Goal: Check status: Check status

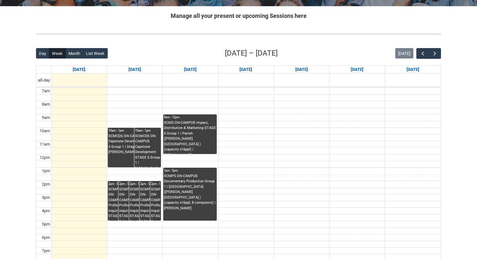
scroll to position [127, 0]
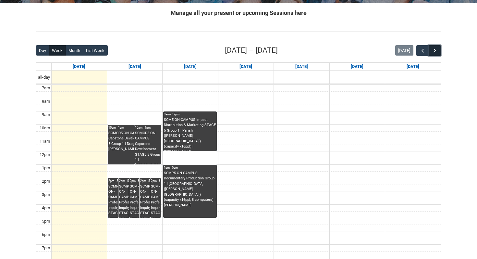
click at [434, 52] on span "button" at bounding box center [435, 50] width 6 height 6
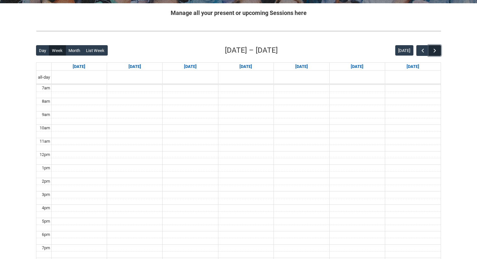
click at [434, 52] on span "button" at bounding box center [435, 50] width 6 height 6
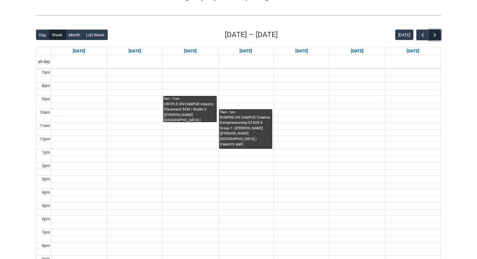
scroll to position [141, 0]
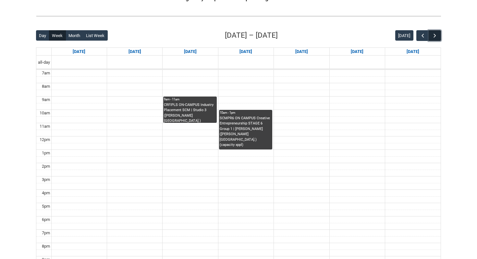
click at [435, 36] on span "button" at bounding box center [435, 35] width 6 height 6
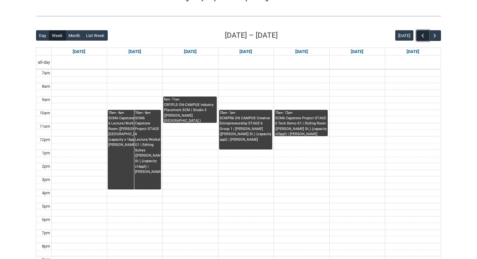
click at [421, 38] on span "button" at bounding box center [423, 35] width 6 height 6
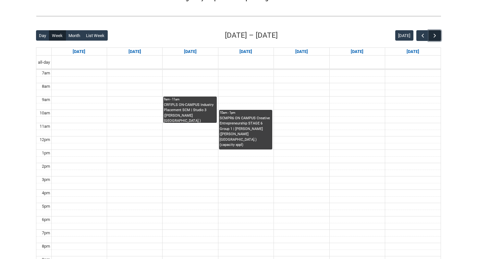
click at [438, 35] on button "button" at bounding box center [435, 35] width 12 height 11
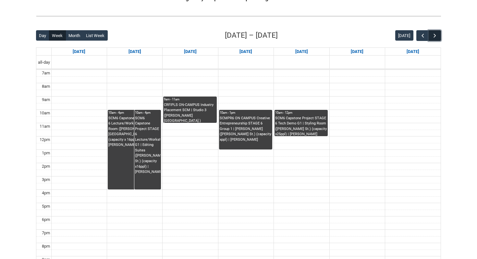
click at [438, 35] on button "button" at bounding box center [435, 35] width 12 height 11
click at [422, 38] on span "button" at bounding box center [423, 35] width 6 height 6
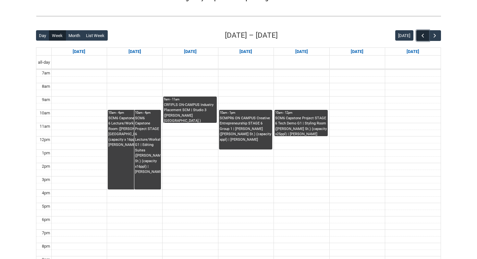
click at [422, 38] on span "button" at bounding box center [423, 35] width 6 height 6
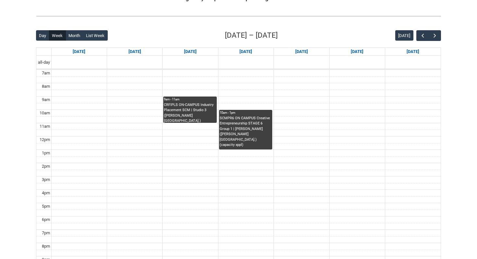
click at [441, 36] on div "Back Loading... This page should update in a few seconds... Day Week Month List…" at bounding box center [238, 156] width 415 height 263
click at [437, 36] on span "button" at bounding box center [435, 35] width 6 height 6
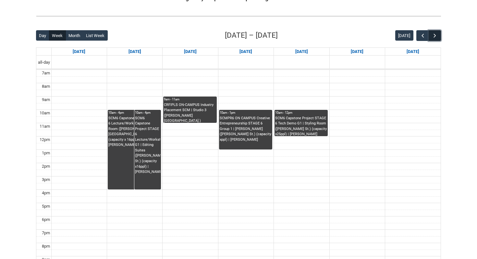
click at [437, 36] on span "button" at bounding box center [435, 35] width 6 height 6
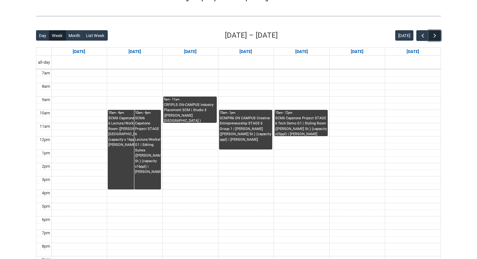
click at [437, 36] on span "button" at bounding box center [435, 35] width 6 height 6
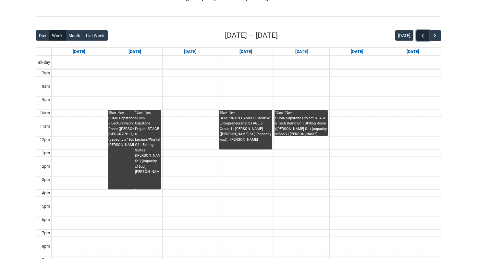
click at [422, 34] on span "button" at bounding box center [423, 35] width 6 height 6
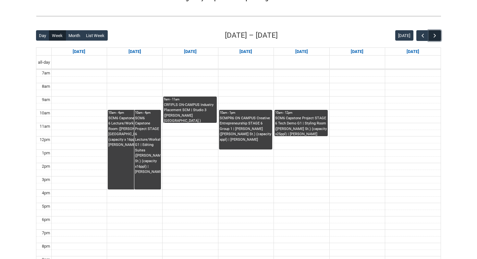
click at [435, 34] on span "button" at bounding box center [435, 35] width 6 height 6
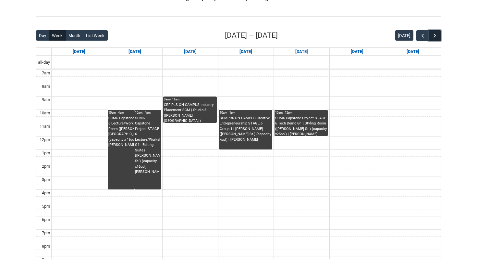
click at [435, 34] on span "button" at bounding box center [435, 35] width 6 height 6
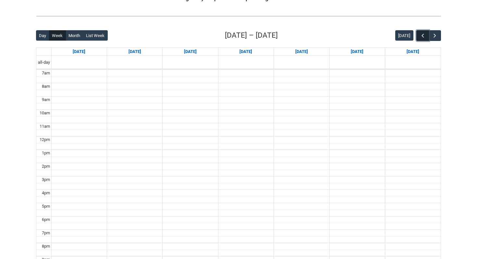
click at [421, 31] on button "button" at bounding box center [422, 35] width 12 height 11
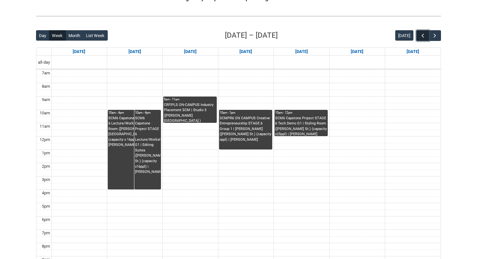
click at [421, 36] on span "button" at bounding box center [423, 35] width 6 height 6
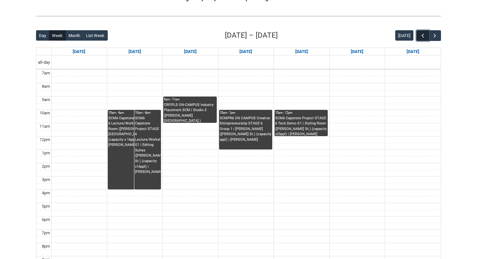
click at [421, 36] on span "button" at bounding box center [423, 35] width 6 height 6
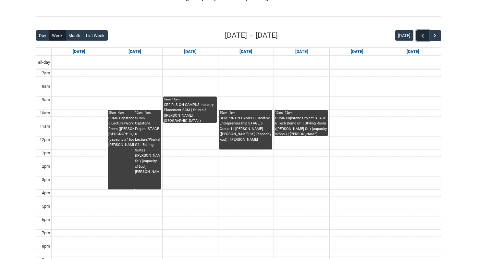
click at [421, 36] on span "button" at bounding box center [423, 35] width 6 height 6
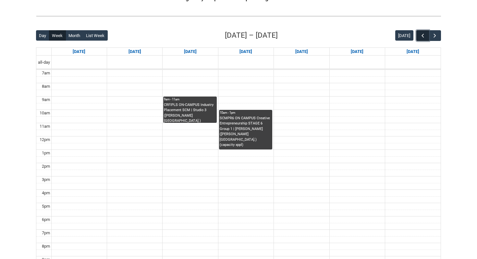
click at [421, 36] on span "button" at bounding box center [423, 35] width 6 height 6
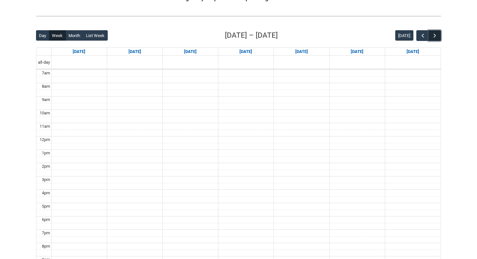
click at [437, 35] on span "button" at bounding box center [435, 35] width 6 height 6
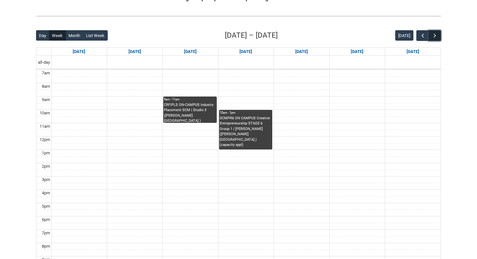
click at [436, 34] on span "button" at bounding box center [435, 35] width 6 height 6
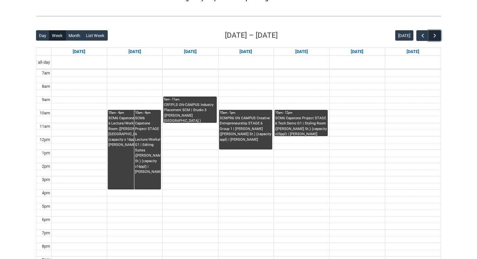
click at [436, 34] on span "button" at bounding box center [435, 35] width 6 height 6
click at [418, 36] on button "button" at bounding box center [422, 35] width 12 height 11
